Goal: Task Accomplishment & Management: Use online tool/utility

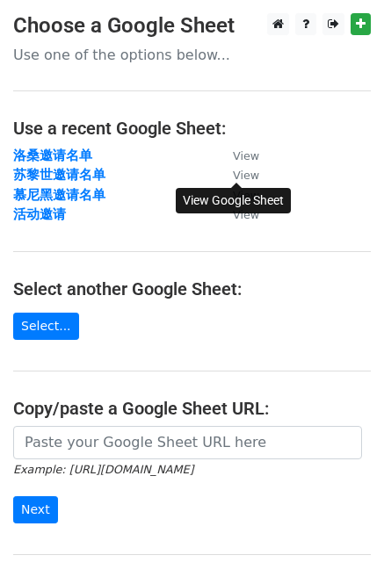
click at [241, 176] on small "View" at bounding box center [246, 175] width 26 height 13
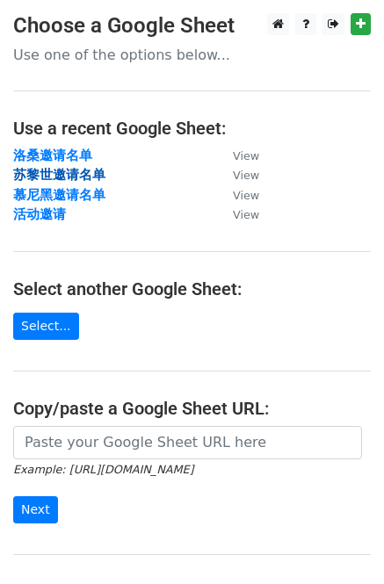
click at [50, 175] on strong "苏黎世邀请名单" at bounding box center [59, 175] width 92 height 16
click at [67, 180] on strong "苏黎世邀请名单" at bounding box center [59, 175] width 92 height 16
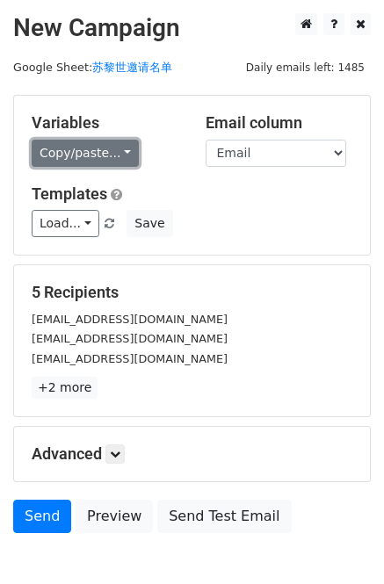
click at [119, 145] on link "Copy/paste..." at bounding box center [85, 153] width 107 height 27
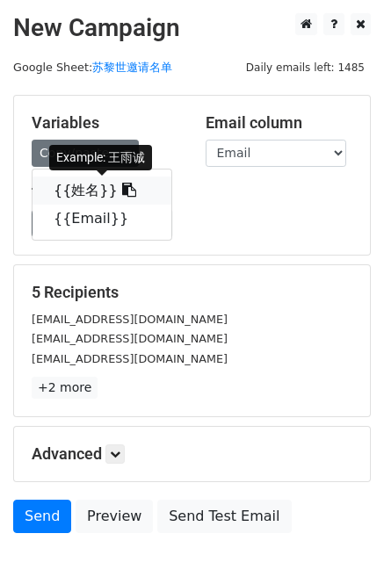
click at [122, 190] on link "{{姓名}}" at bounding box center [101, 190] width 139 height 28
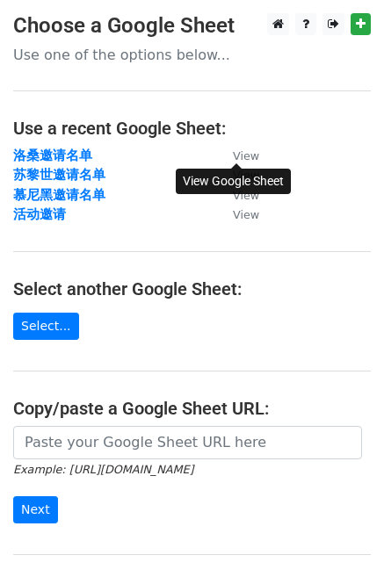
click at [237, 161] on small "View" at bounding box center [246, 155] width 26 height 13
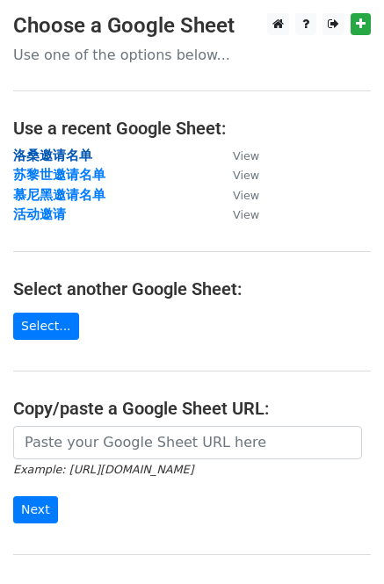
click at [61, 159] on strong "洛桑邀请名单" at bounding box center [52, 155] width 79 height 16
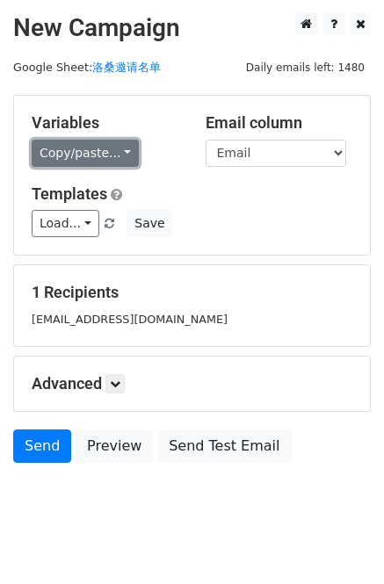
click at [61, 160] on link "Copy/paste..." at bounding box center [85, 153] width 107 height 27
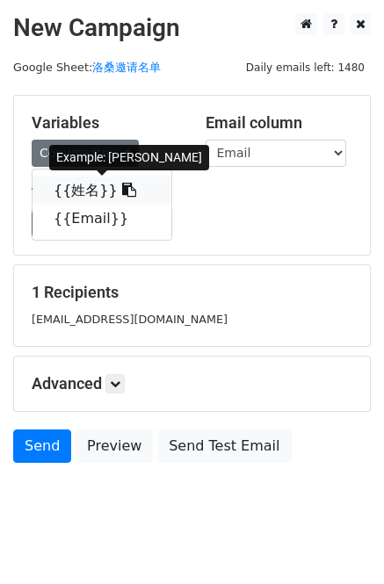
click at [122, 196] on icon at bounding box center [129, 190] width 14 height 14
